Goal: Task Accomplishment & Management: Use online tool/utility

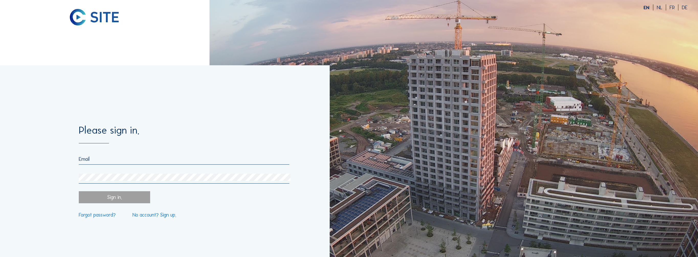
type input "[EMAIL_ADDRESS][DOMAIN_NAME]"
click at [141, 200] on div "Sign in." at bounding box center [114, 197] width 71 height 12
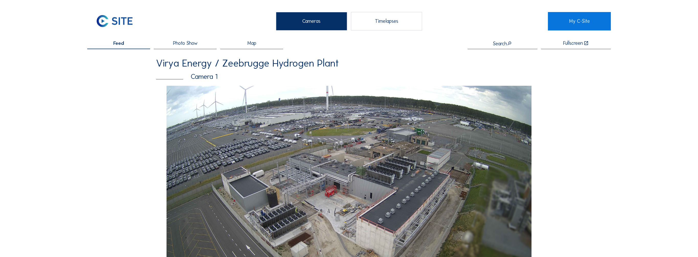
click at [401, 23] on div "Timelapses" at bounding box center [386, 21] width 71 height 18
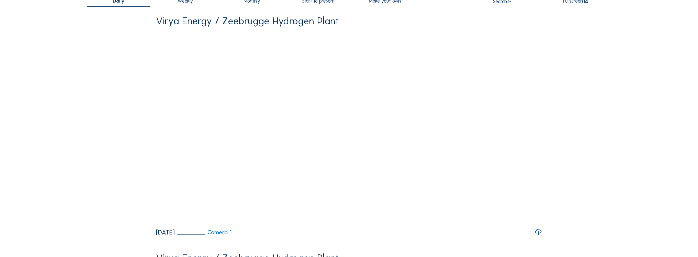
scroll to position [51, 0]
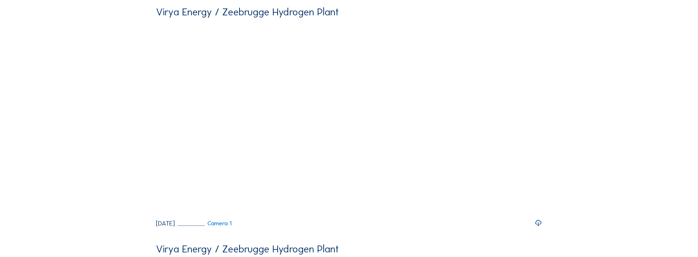
click at [541, 228] on icon at bounding box center [538, 222] width 7 height 9
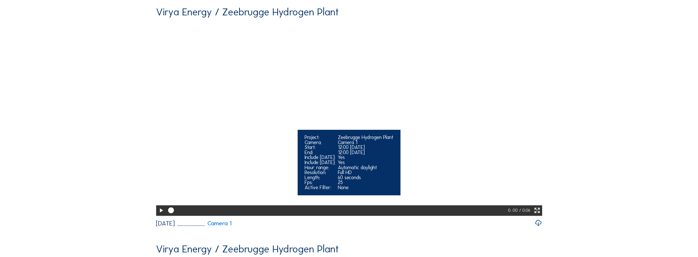
click at [161, 215] on icon at bounding box center [161, 210] width 7 height 8
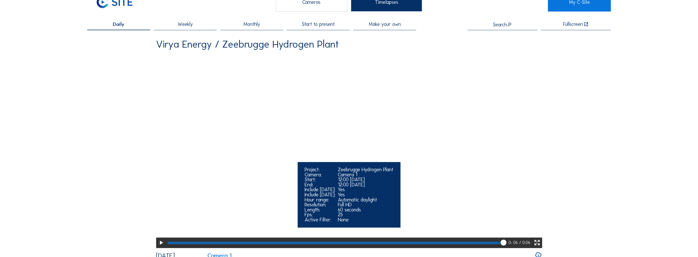
scroll to position [0, 0]
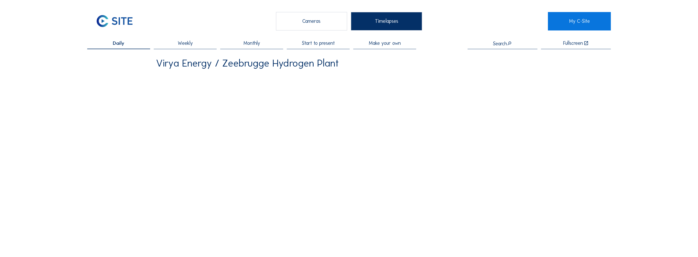
click at [298, 20] on div "Cameras" at bounding box center [311, 21] width 71 height 18
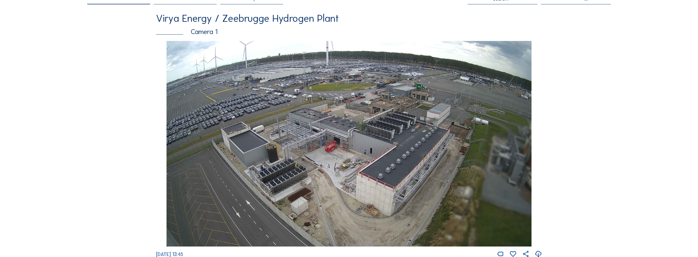
scroll to position [51, 0]
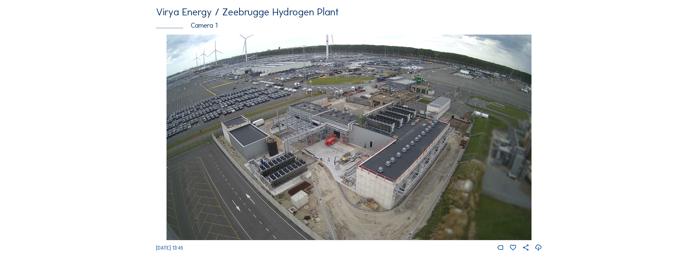
click at [542, 247] on icon at bounding box center [538, 247] width 7 height 9
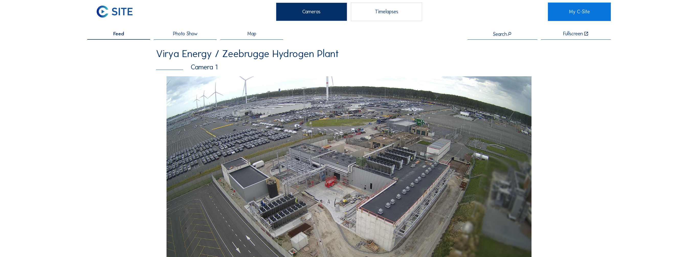
scroll to position [0, 0]
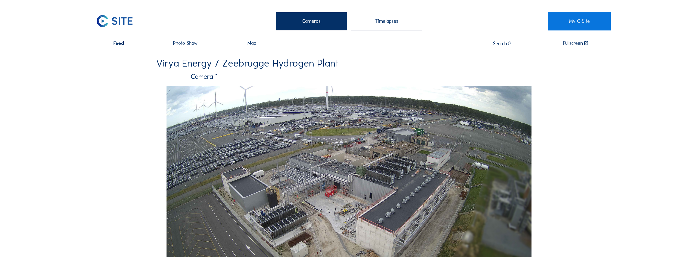
click at [388, 23] on div "Timelapses" at bounding box center [386, 21] width 71 height 18
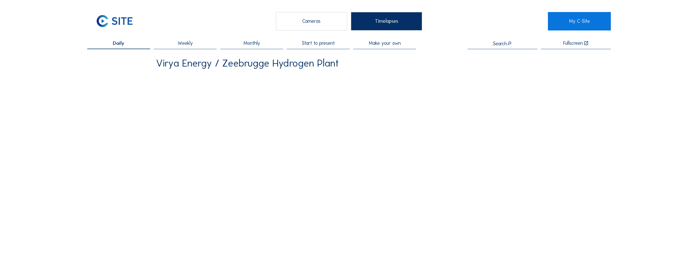
click at [376, 45] on span "Make your own" at bounding box center [385, 43] width 32 height 5
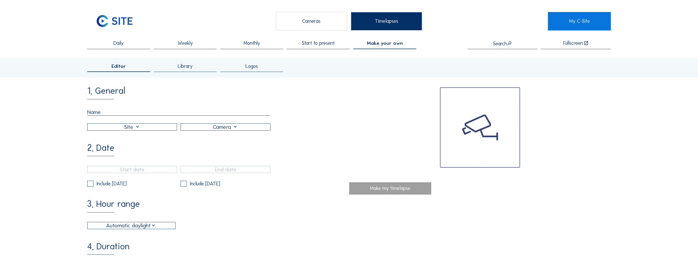
drag, startPoint x: 109, startPoint y: 106, endPoint x: 107, endPoint y: 118, distance: 11.6
click at [108, 108] on div "1. General" at bounding box center [218, 108] width 262 height 44
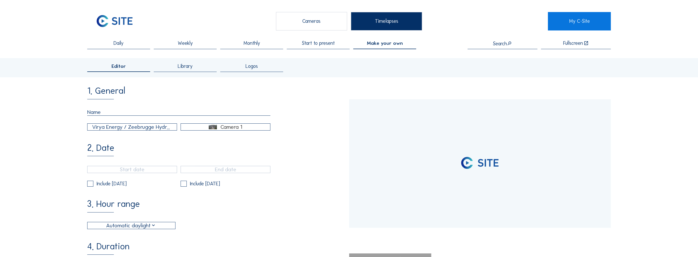
click at [112, 109] on input "text" at bounding box center [178, 112] width 183 height 7
type input "[DATE] 13:45"
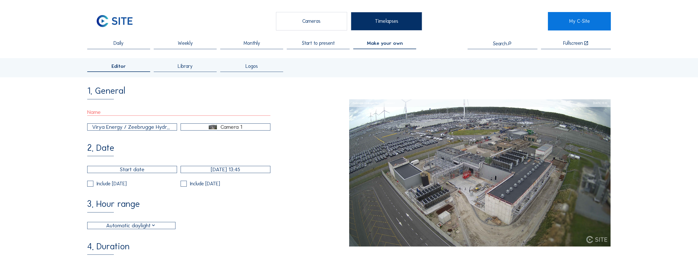
type input "t"
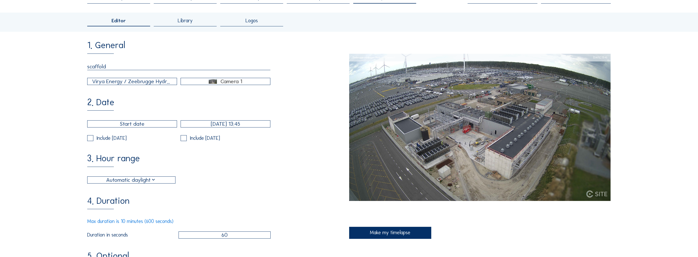
scroll to position [51, 0]
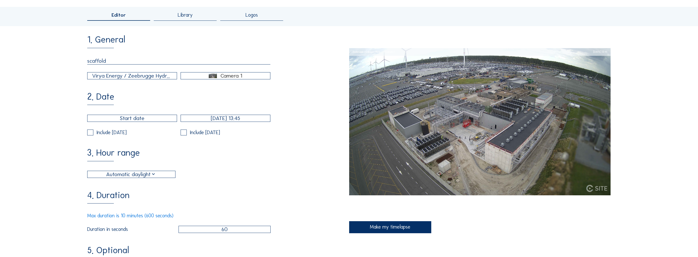
type input "scaffold"
click at [236, 122] on input "[DATE] 13:45" at bounding box center [226, 118] width 90 height 7
type input "[DATE] 11:45"
type input "11"
type input "[DATE] 09:45"
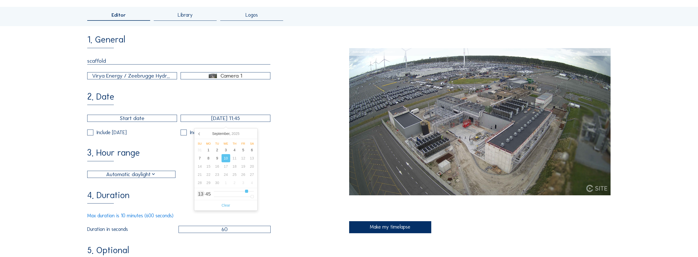
type input "9"
type input "[DATE] 07:45"
type input "7"
type input "[DATE] 06:45"
type input "6"
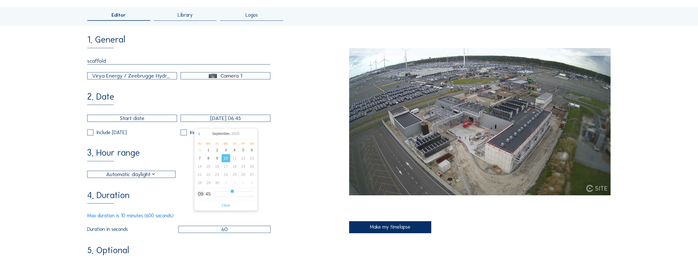
type input "[DATE] 05:45"
type input "5"
type input "[DATE] 04:45"
type input "4"
type input "[DATE] 01:45"
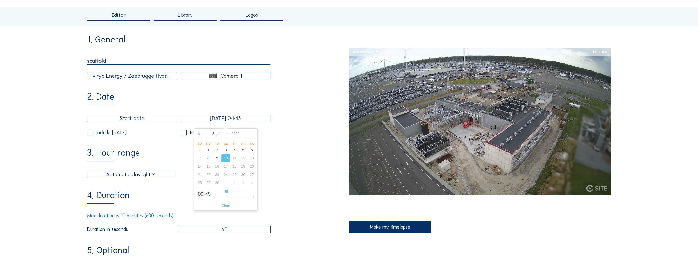
type input "1"
type input "[DATE] 00:45"
drag, startPoint x: 252, startPoint y: 192, endPoint x: 189, endPoint y: 195, distance: 63.8
type input "0"
click at [214, 193] on input "range" at bounding box center [234, 191] width 40 height 4
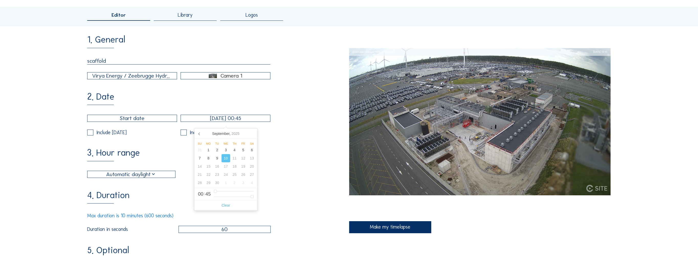
click at [290, 199] on div "4. Duration Max duration is 10 minutes (600 seconds) Duration in seconds 60" at bounding box center [218, 212] width 262 height 42
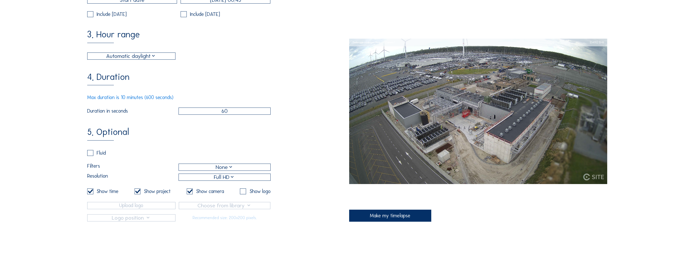
scroll to position [77, 0]
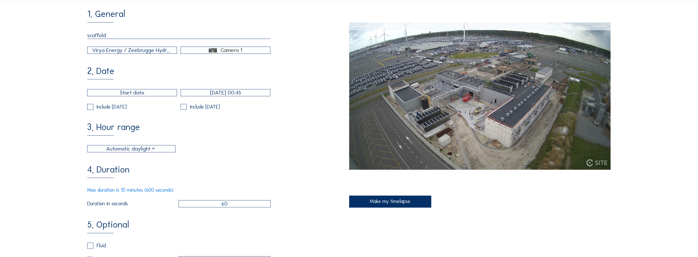
click at [233, 207] on input "60" at bounding box center [225, 203] width 92 height 7
click at [390, 201] on div "Make my timelapse" at bounding box center [390, 201] width 82 height 12
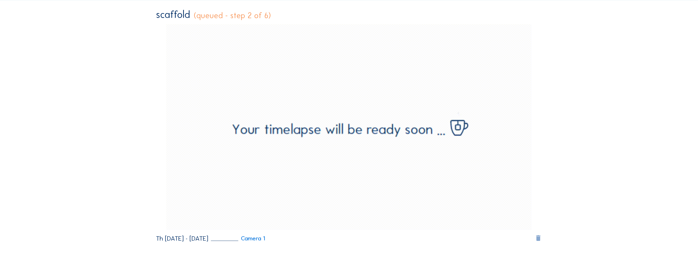
click at [539, 237] on icon at bounding box center [538, 238] width 7 height 8
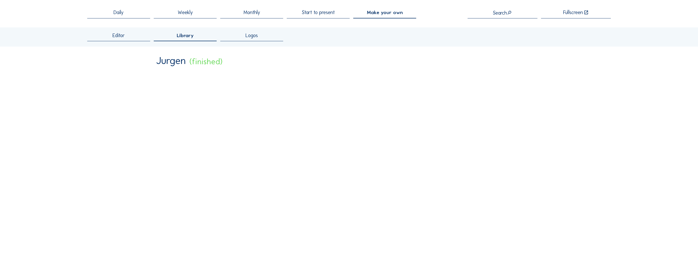
scroll to position [0, 0]
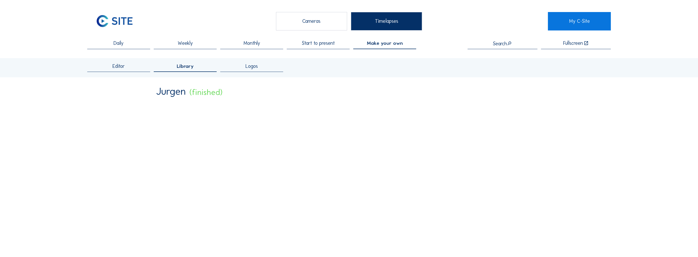
click at [378, 42] on span "Make your own" at bounding box center [385, 43] width 36 height 5
click at [316, 42] on span "Start to present" at bounding box center [318, 43] width 33 height 5
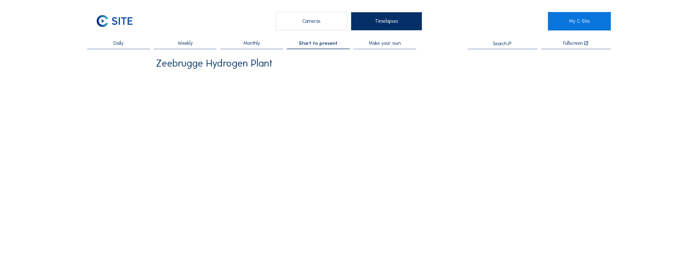
click at [400, 42] on span "Make your own" at bounding box center [385, 43] width 32 height 5
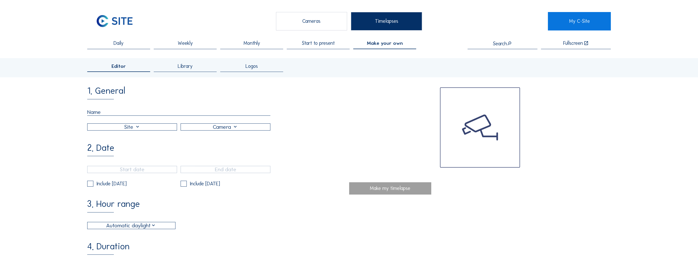
click at [130, 116] on input "text" at bounding box center [178, 112] width 183 height 7
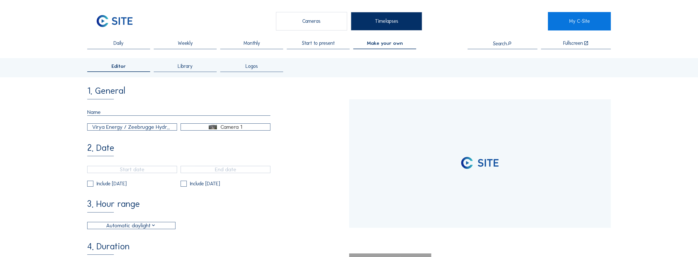
type input "[DATE] 13:45"
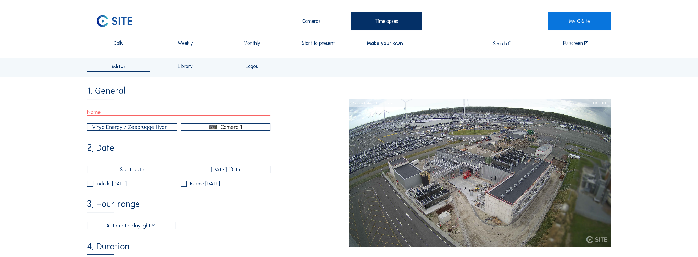
type input "scaffold"
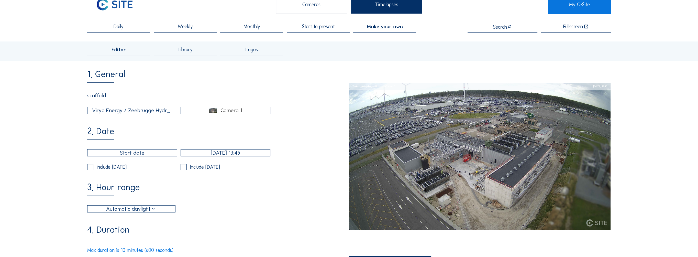
scroll to position [26, 0]
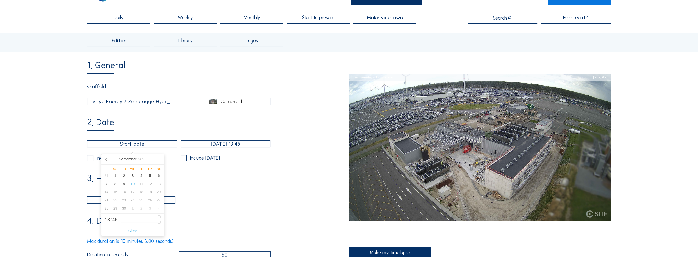
click at [138, 147] on input "text" at bounding box center [132, 143] width 90 height 7
click at [133, 184] on div "10" at bounding box center [132, 184] width 9 height 8
type input "[DATE] 13:45"
type input "0"
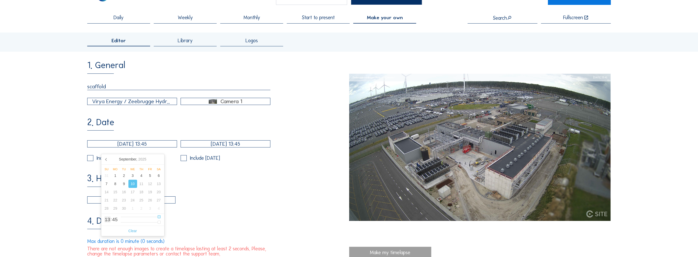
type input "[DATE] 12:45"
type input "12"
type input "[DATE] 11:45"
type input "11"
type input "[DATE] 08:45"
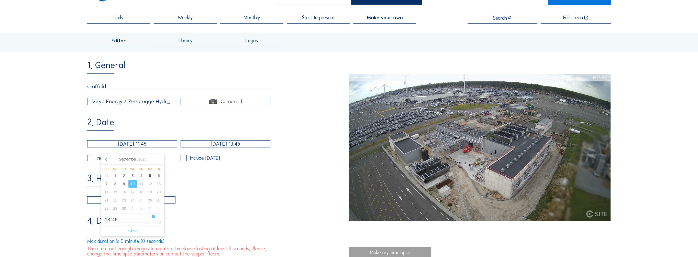
type input "8"
type input "[DATE] 05:45"
type input "5"
type input "[DATE] 03:45"
type input "3"
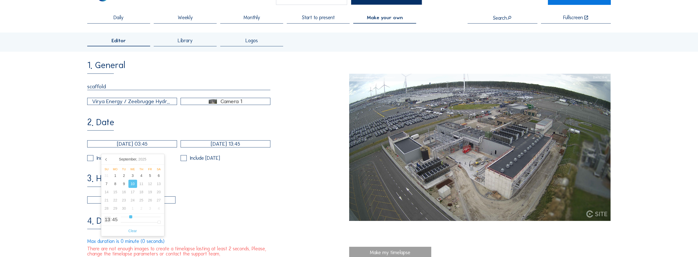
type input "[DATE] 01:45"
type input "1"
type input "[DATE] 00:45"
drag, startPoint x: 158, startPoint y: 216, endPoint x: 104, endPoint y: 220, distance: 53.3
type input "0"
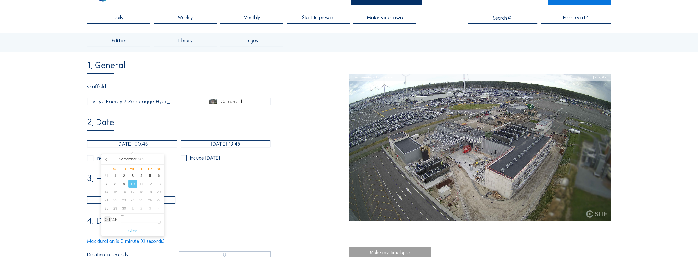
click at [121, 219] on input "range" at bounding box center [141, 217] width 40 height 4
type input "3"
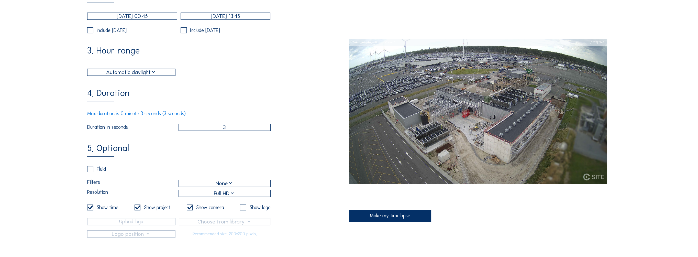
scroll to position [153, 0]
click at [384, 218] on div "Make my timelapse" at bounding box center [390, 215] width 82 height 12
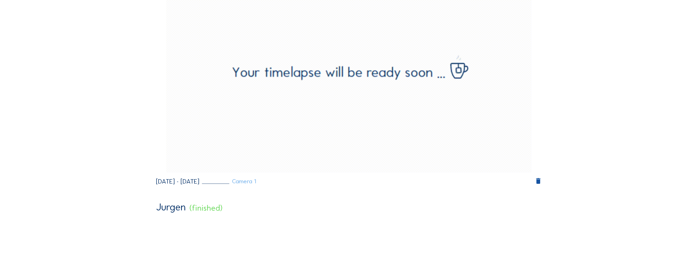
scroll to position [102, 0]
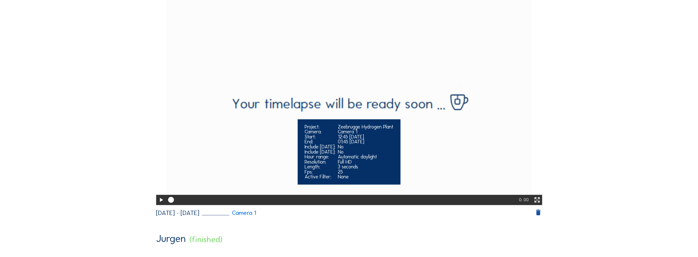
click at [160, 201] on icon at bounding box center [161, 200] width 7 height 8
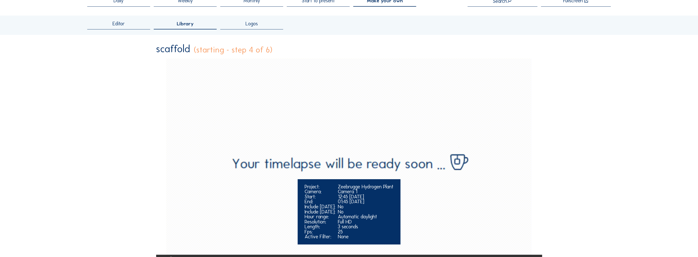
scroll to position [51, 0]
